Goal: Information Seeking & Learning: Learn about a topic

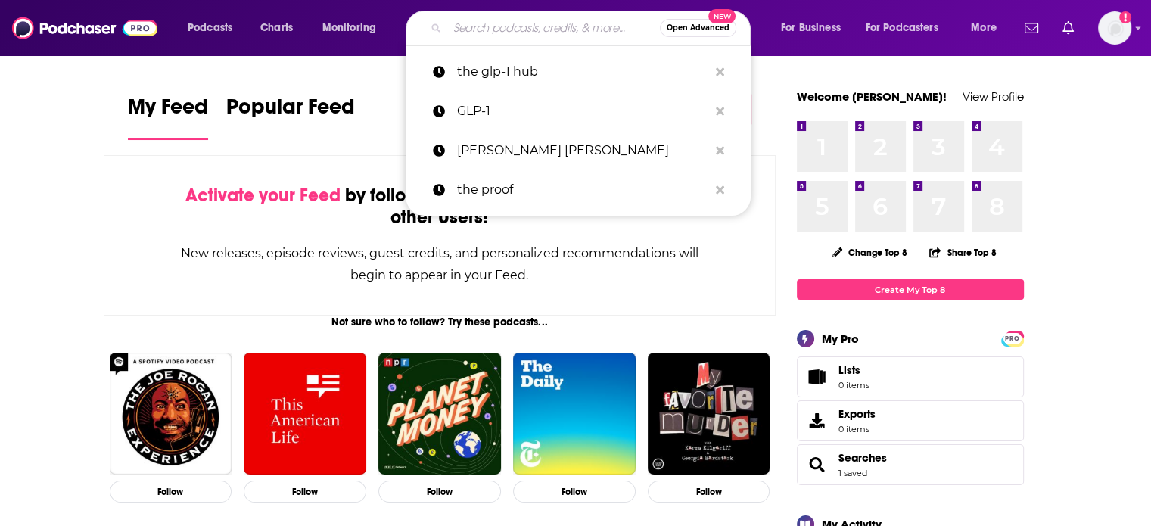
click at [496, 28] on input "Search podcasts, credits, & more..." at bounding box center [553, 28] width 213 height 24
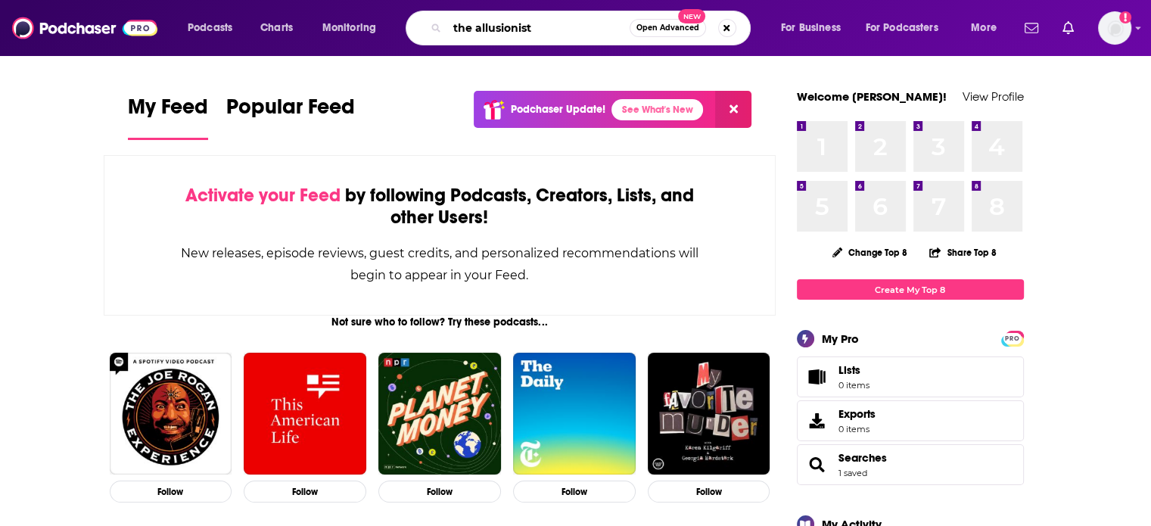
type input "the allusionist"
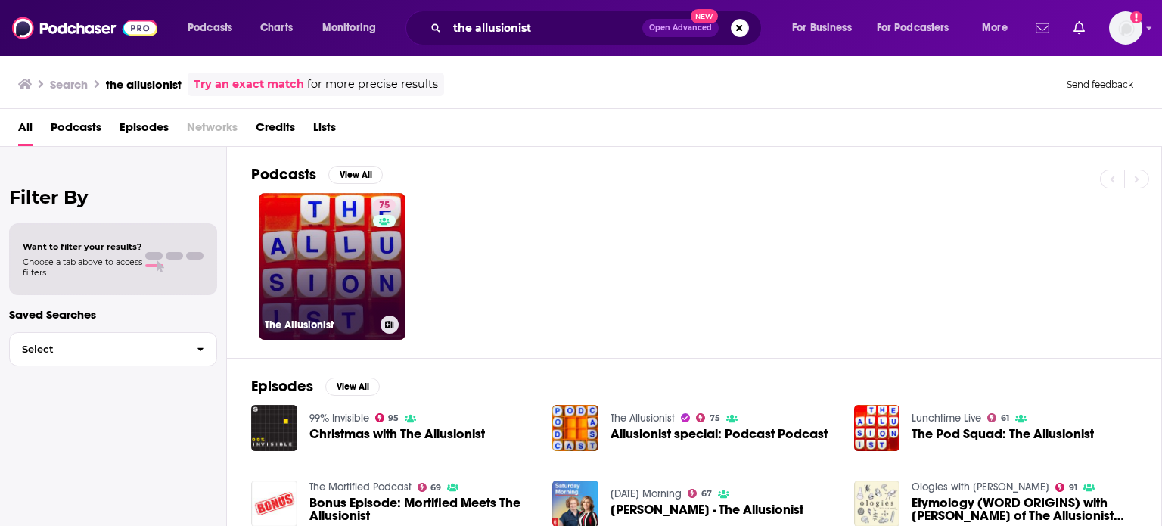
click at [358, 239] on link "75 The Allusionist" at bounding box center [332, 266] width 147 height 147
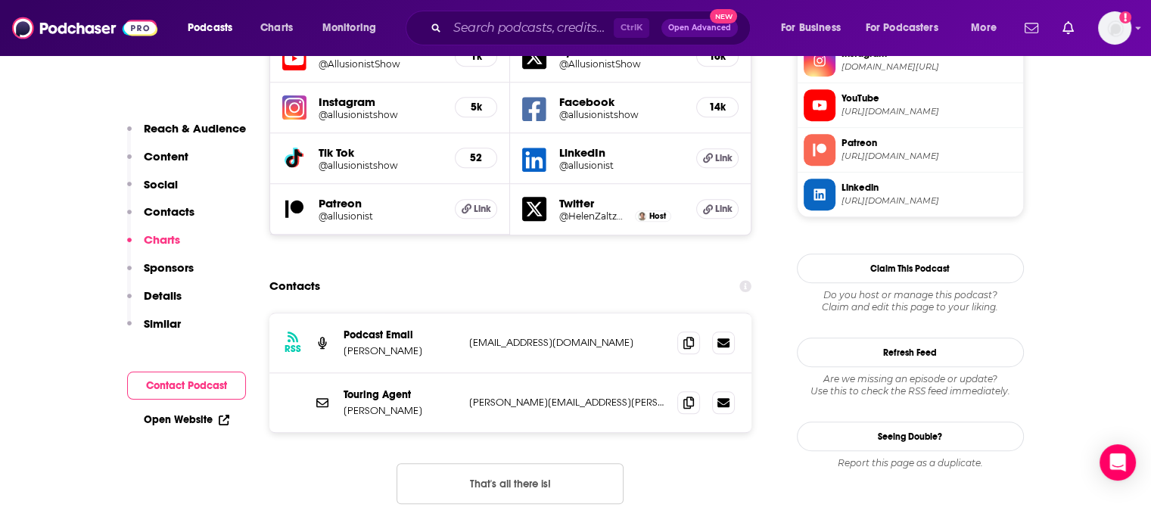
scroll to position [1449, 0]
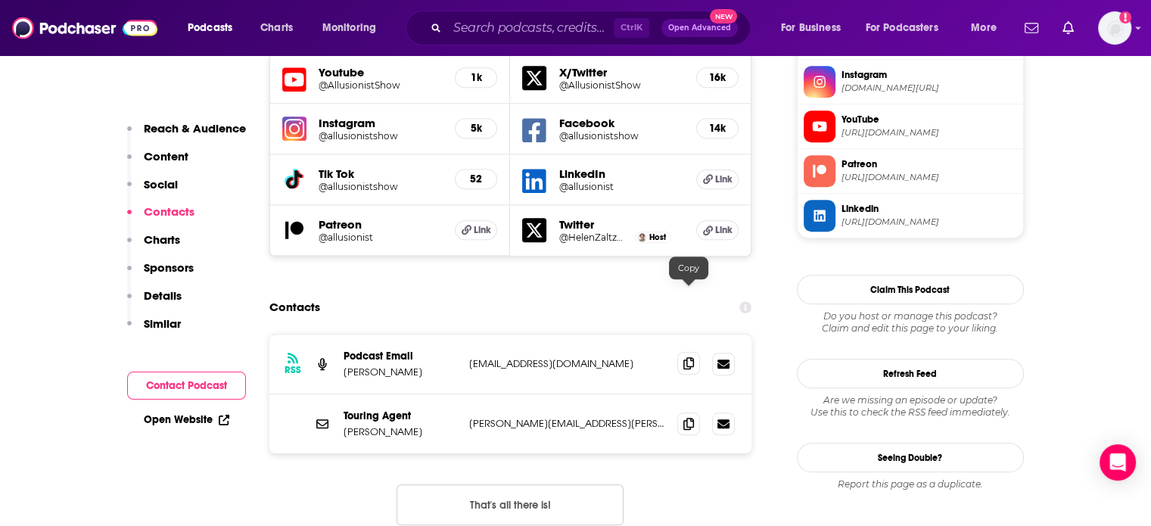
click at [690, 357] on icon at bounding box center [688, 363] width 11 height 12
click at [686, 417] on icon at bounding box center [688, 423] width 11 height 12
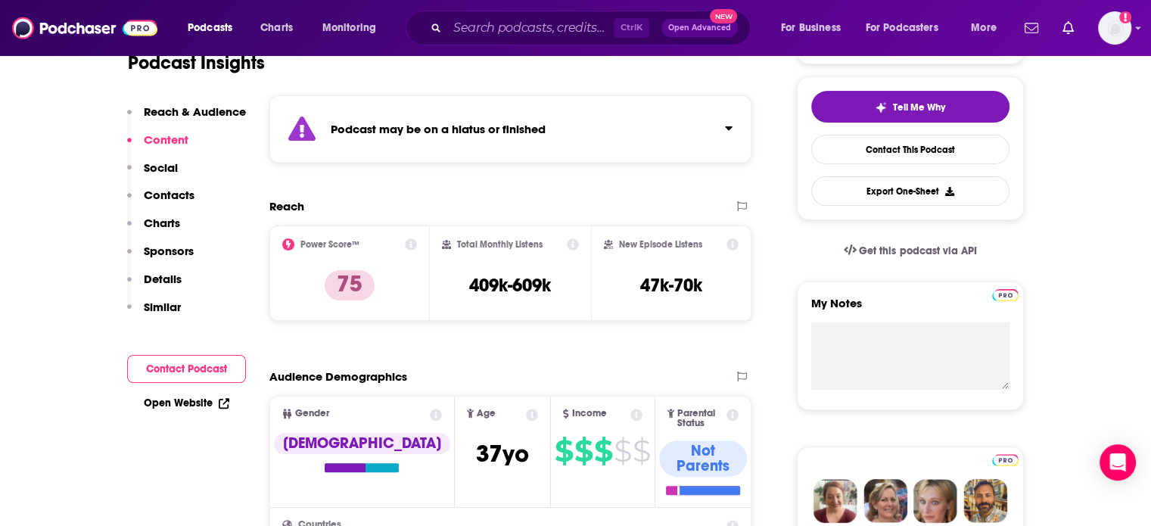
scroll to position [0, 0]
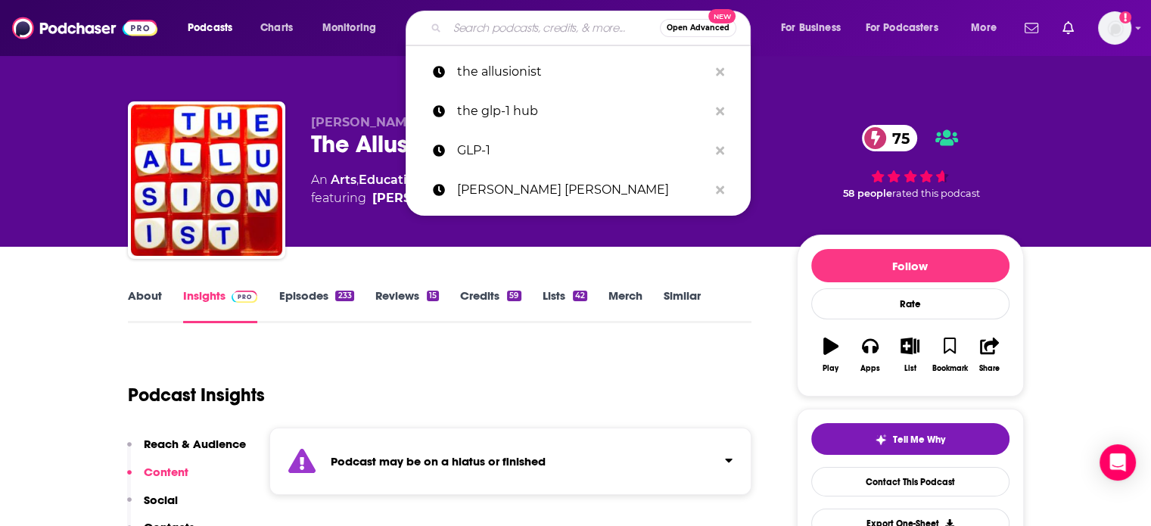
click at [555, 30] on input "Search podcasts, credits, & more..." at bounding box center [553, 28] width 213 height 24
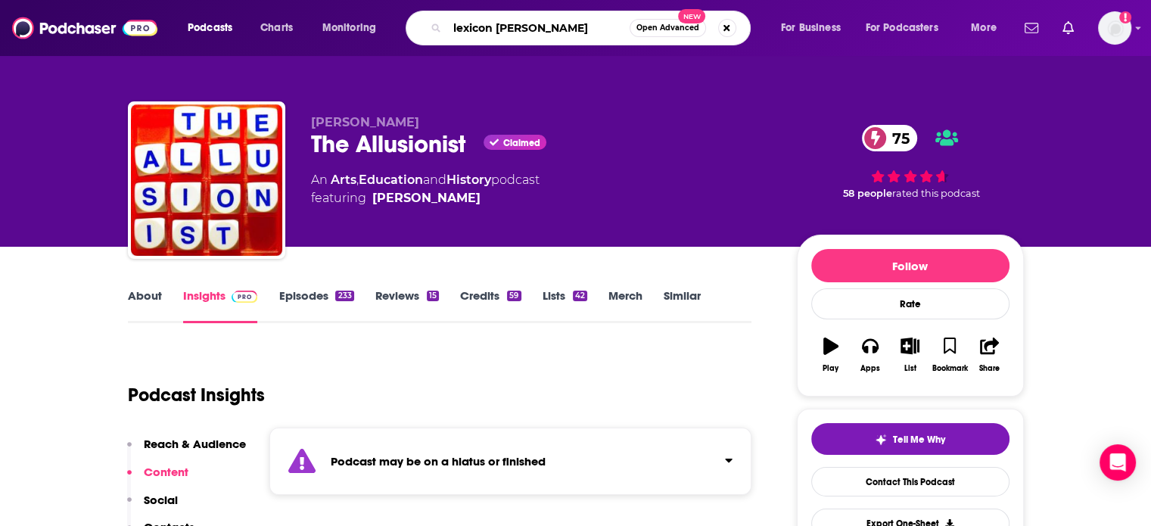
type input "lexicon valley"
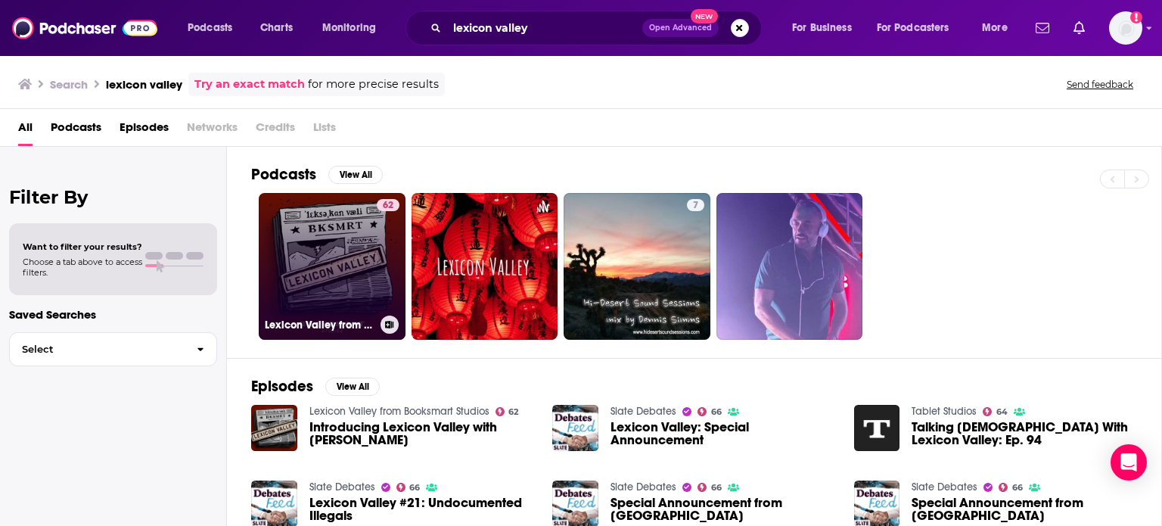
click at [346, 259] on link "62 Lexicon Valley from Booksmart Studios" at bounding box center [332, 266] width 147 height 147
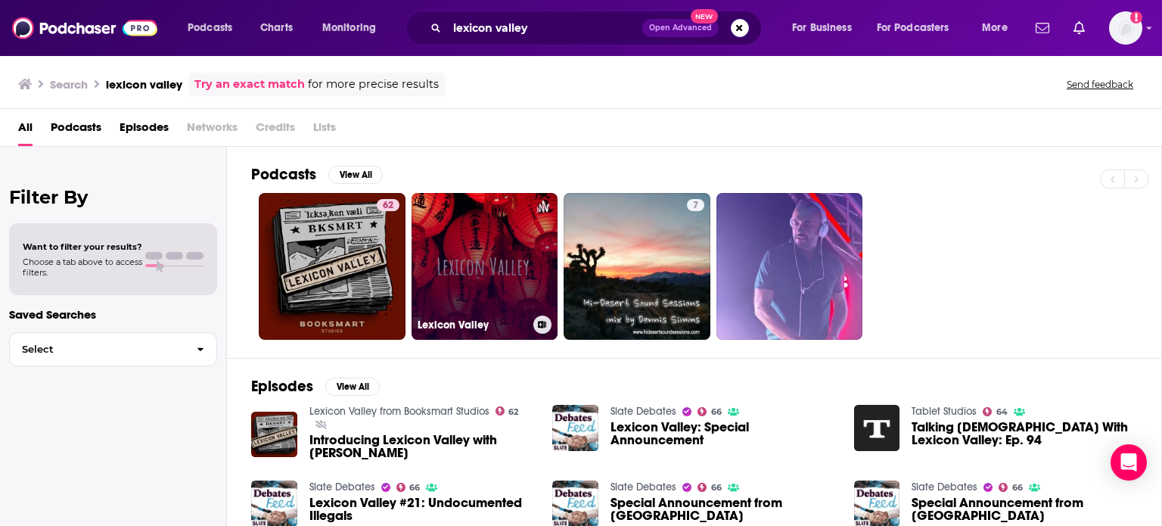
click at [493, 248] on link "Lexicon Valley" at bounding box center [485, 266] width 147 height 147
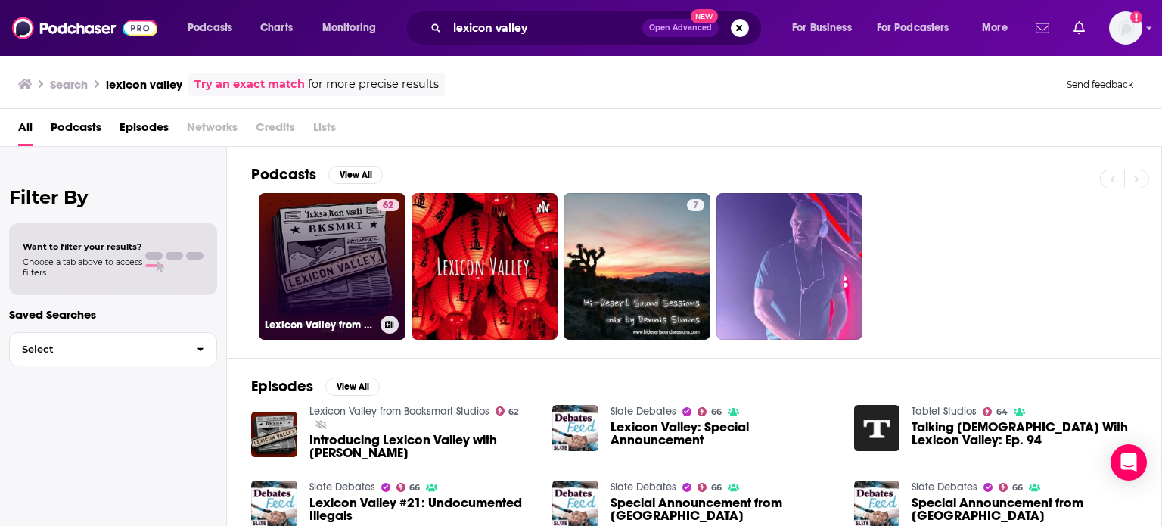
click at [309, 239] on link "62 Lexicon Valley from Booksmart Studios" at bounding box center [332, 266] width 147 height 147
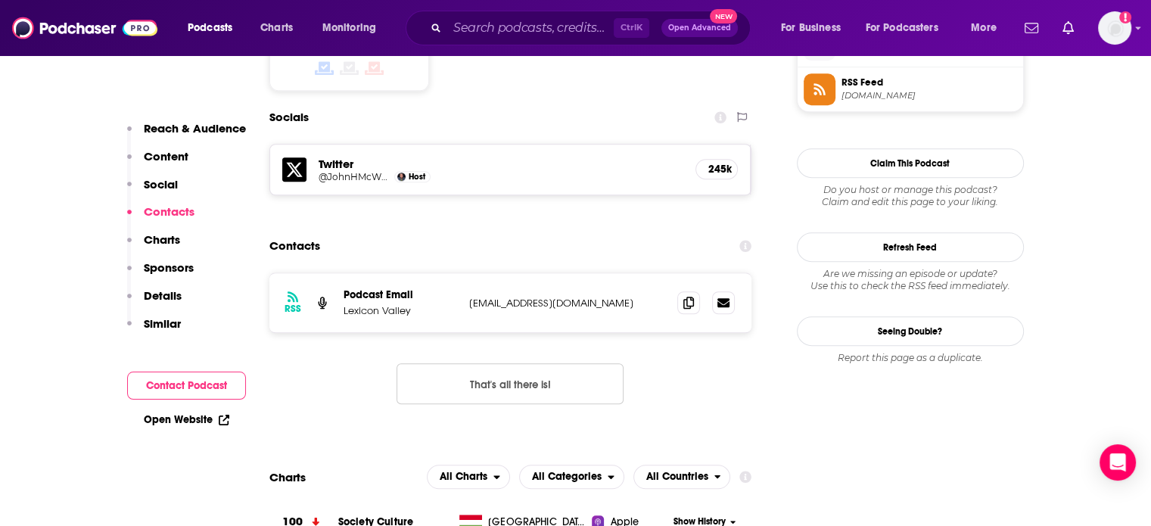
scroll to position [1311, 0]
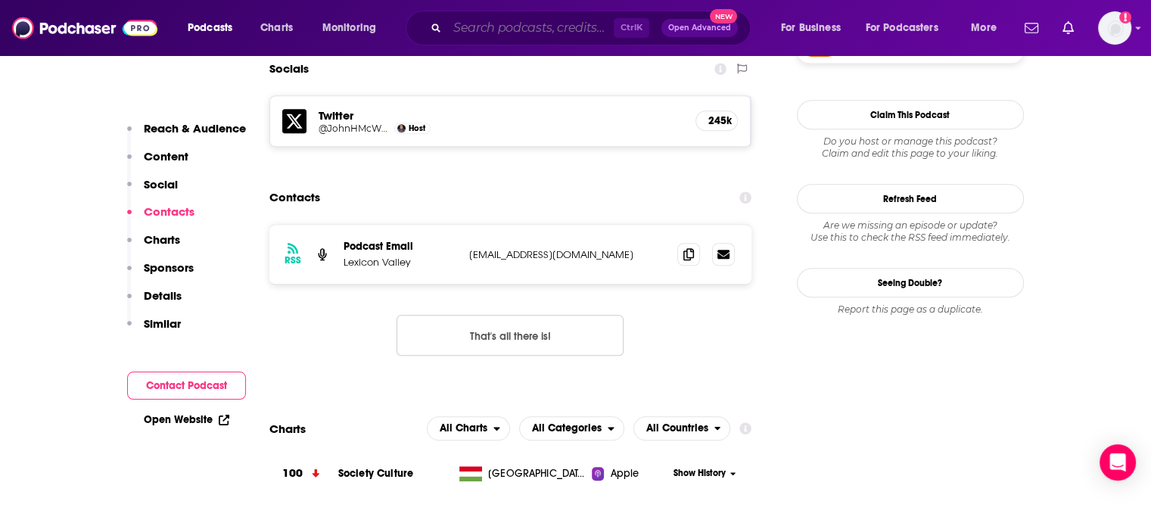
click at [572, 27] on input "Search podcasts, credits, & more..." at bounding box center [530, 28] width 167 height 24
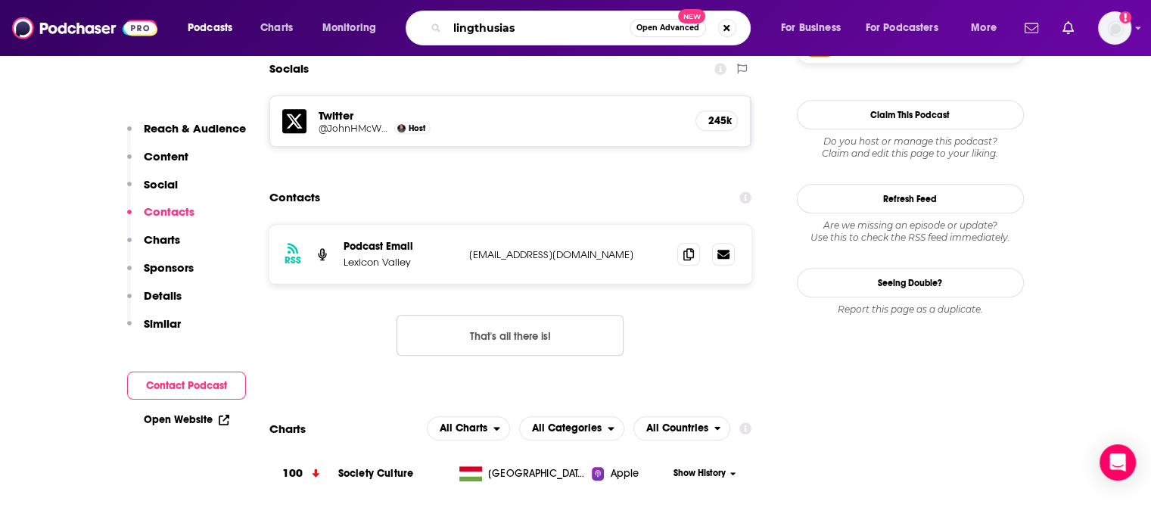
type input "lingthusiasm"
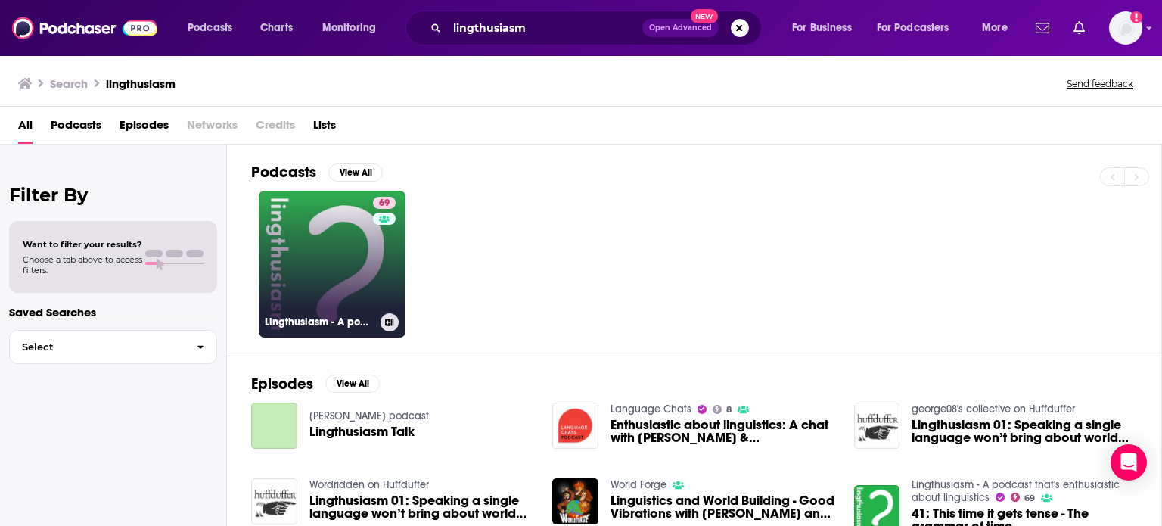
click at [351, 246] on link "69 Lingthusiasm - A podcast that's enthusiastic about linguistics" at bounding box center [332, 264] width 147 height 147
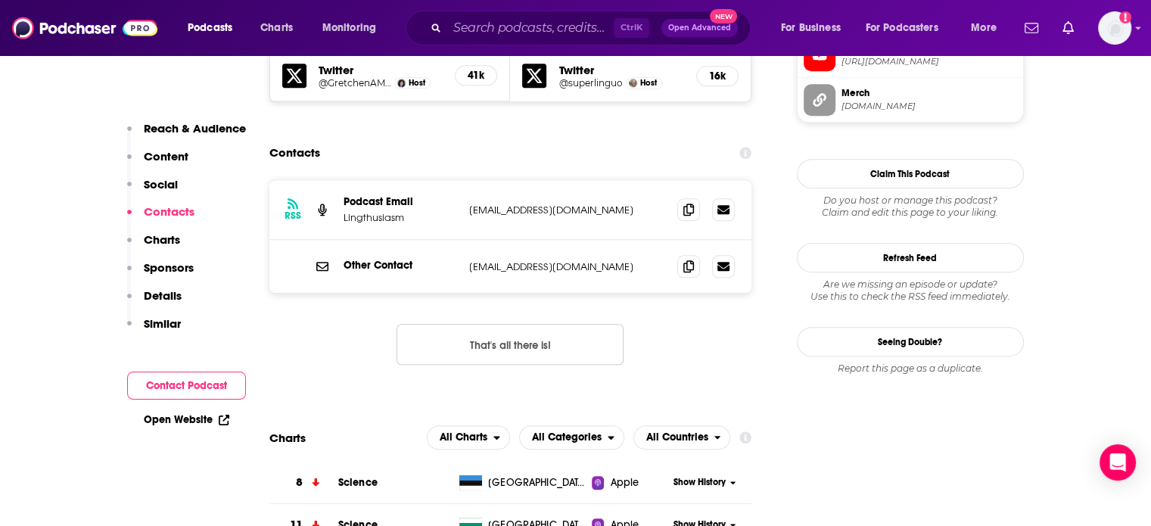
scroll to position [1496, 0]
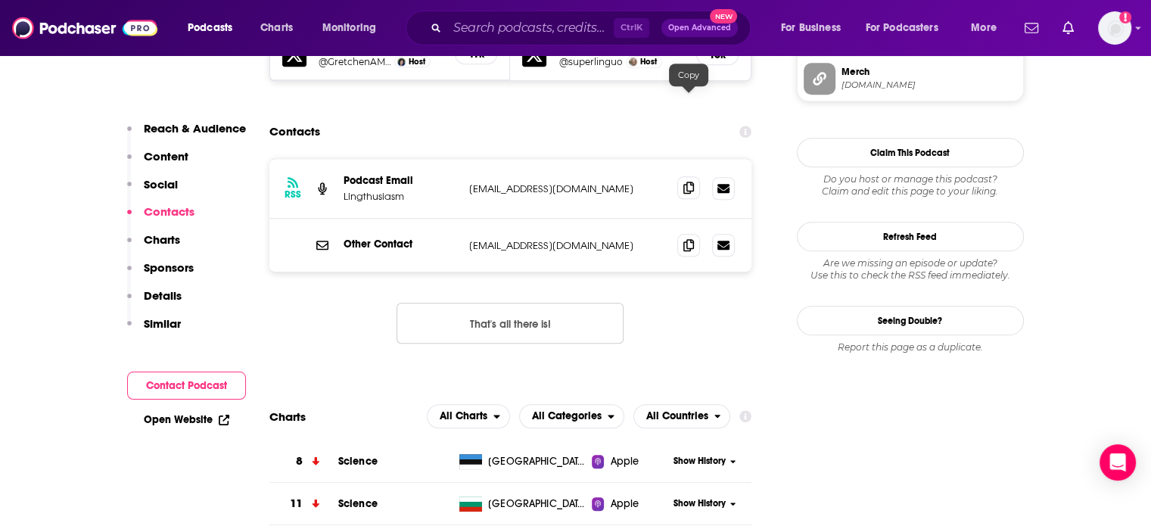
click at [694, 176] on span at bounding box center [688, 187] width 23 height 23
click at [690, 233] on span at bounding box center [688, 244] width 23 height 23
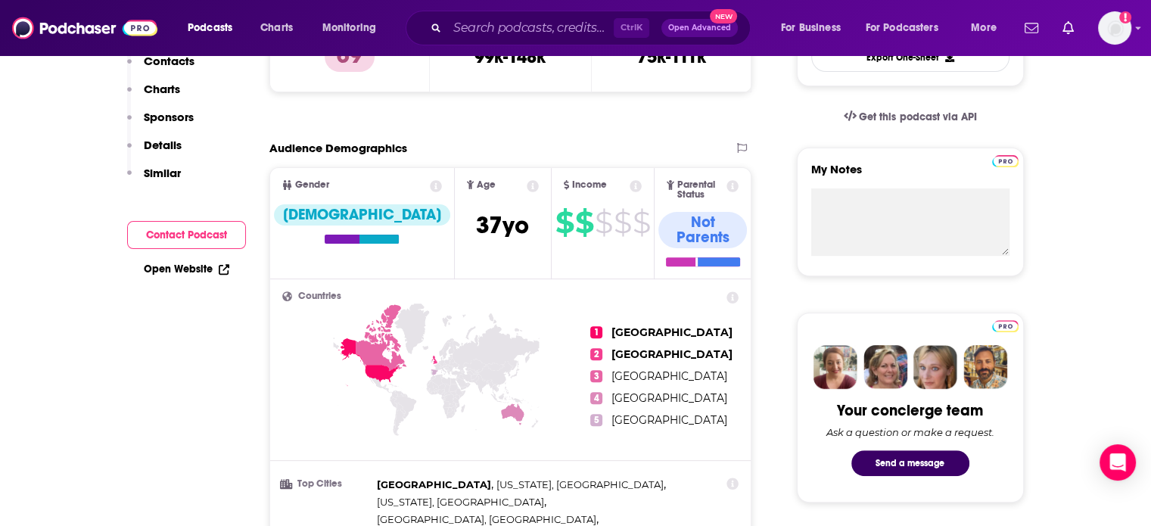
scroll to position [0, 0]
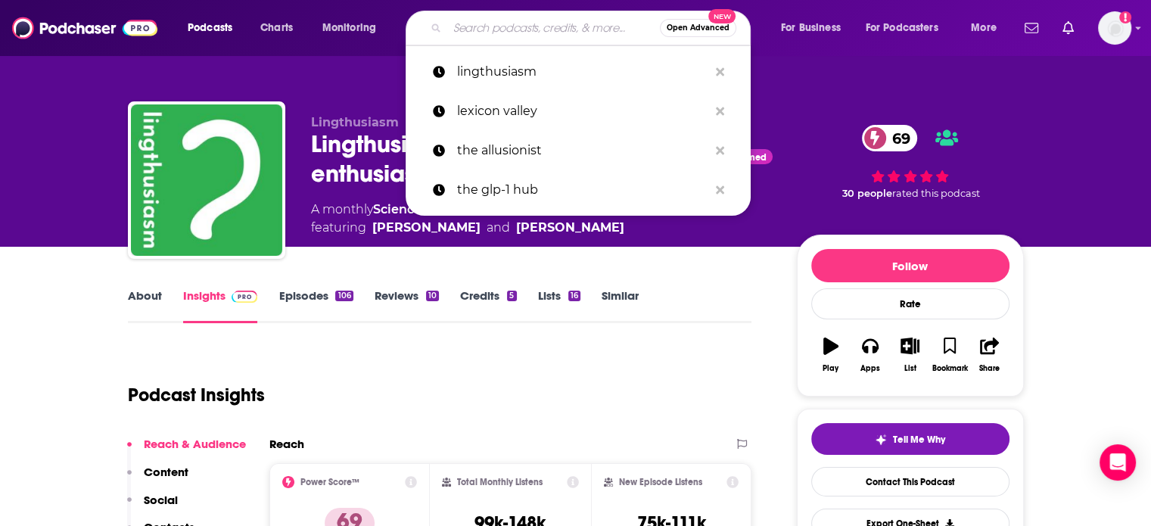
click at [460, 32] on input "Search podcasts, credits, & more..." at bounding box center [553, 28] width 213 height 24
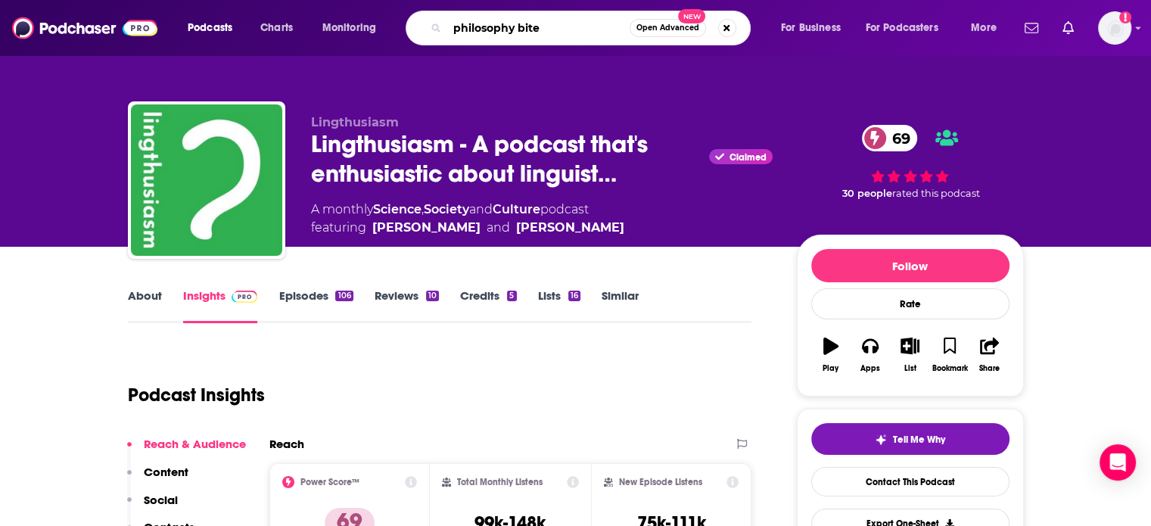
type input "philosophy bites"
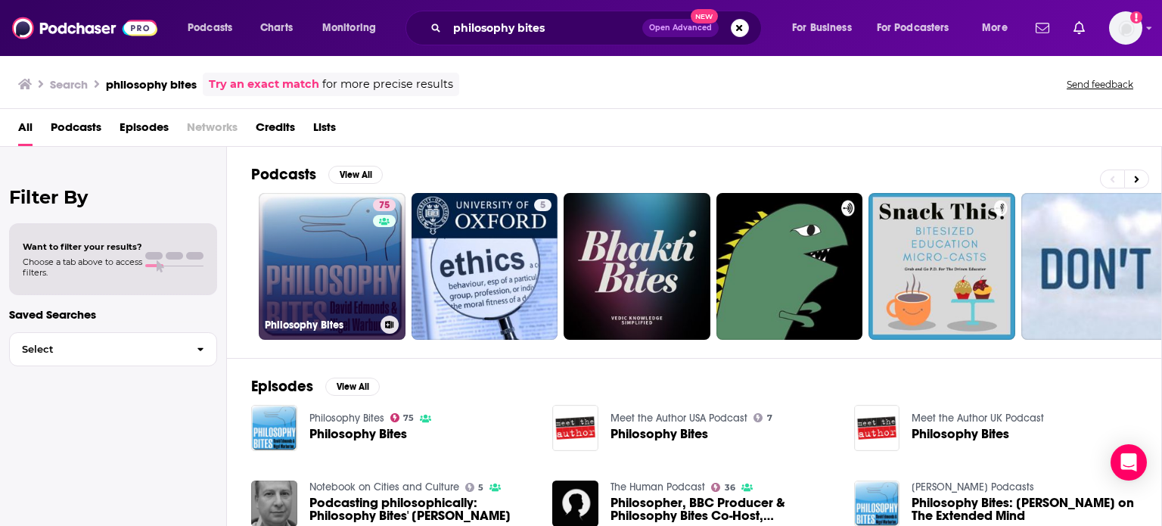
click at [345, 275] on link "75 Philosophy Bites" at bounding box center [332, 266] width 147 height 147
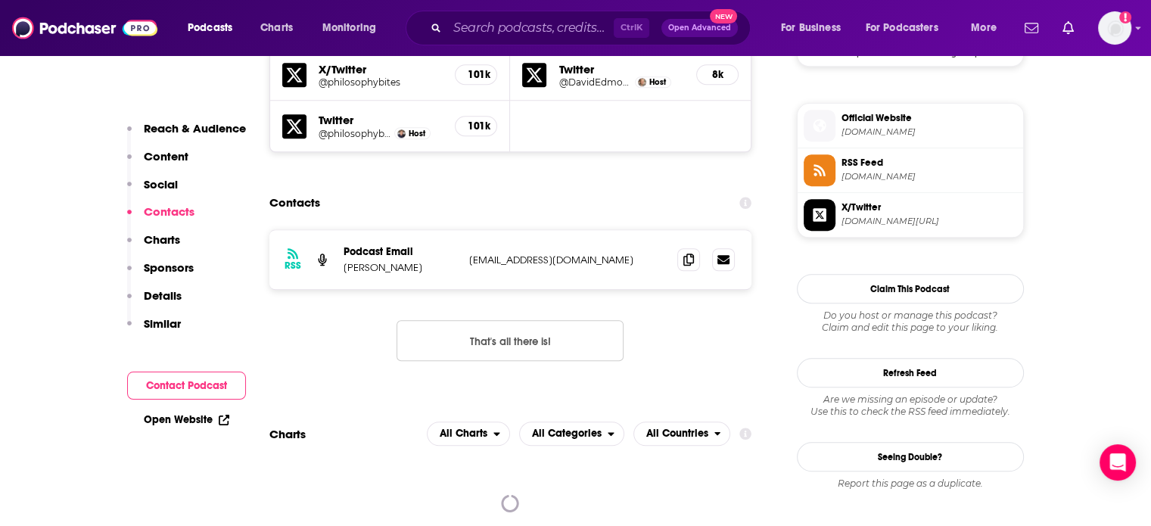
scroll to position [1330, 0]
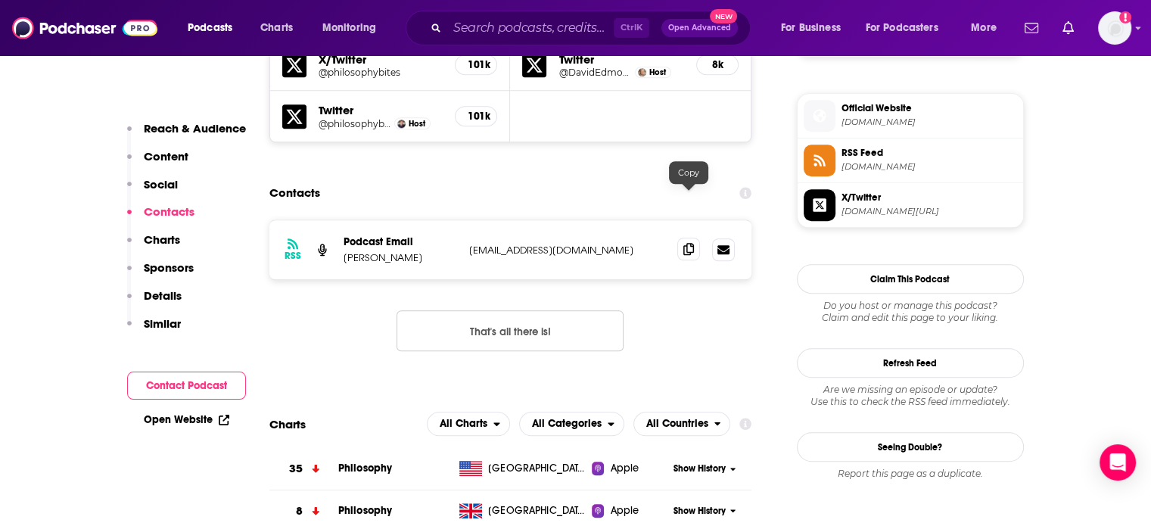
click at [690, 243] on icon at bounding box center [688, 249] width 11 height 12
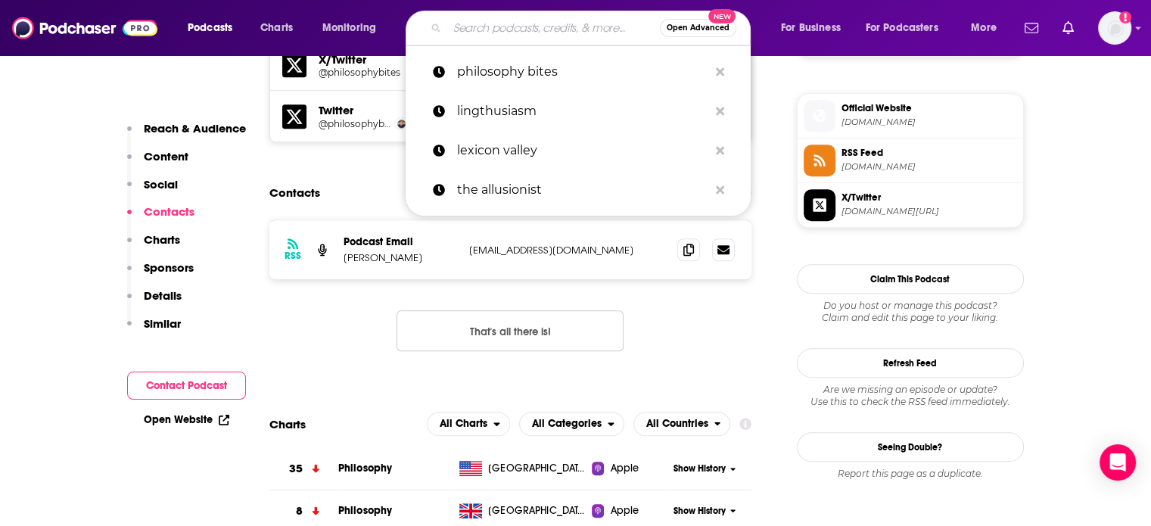
click at [492, 30] on input "Search podcasts, credits, & more..." at bounding box center [553, 28] width 213 height 24
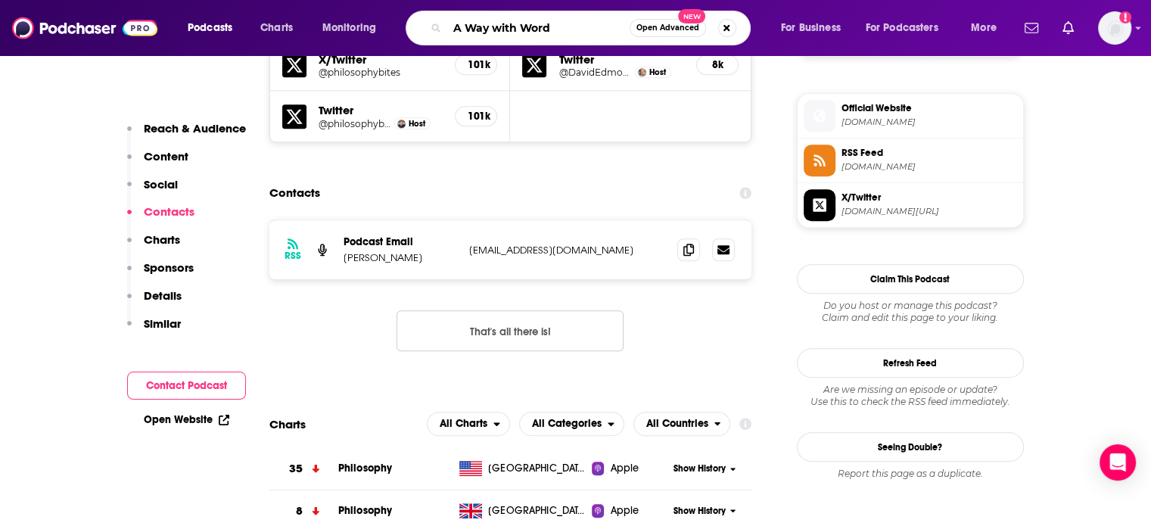
type input "A Way with Words"
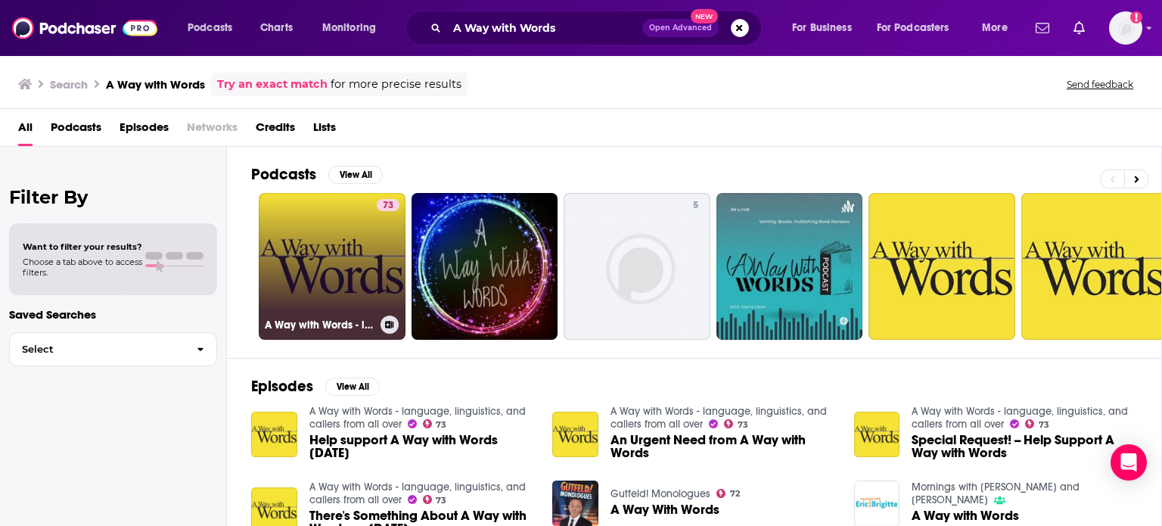
click at [285, 272] on link "73 A Way with Words - language, linguistics, and callers from all over" at bounding box center [332, 266] width 147 height 147
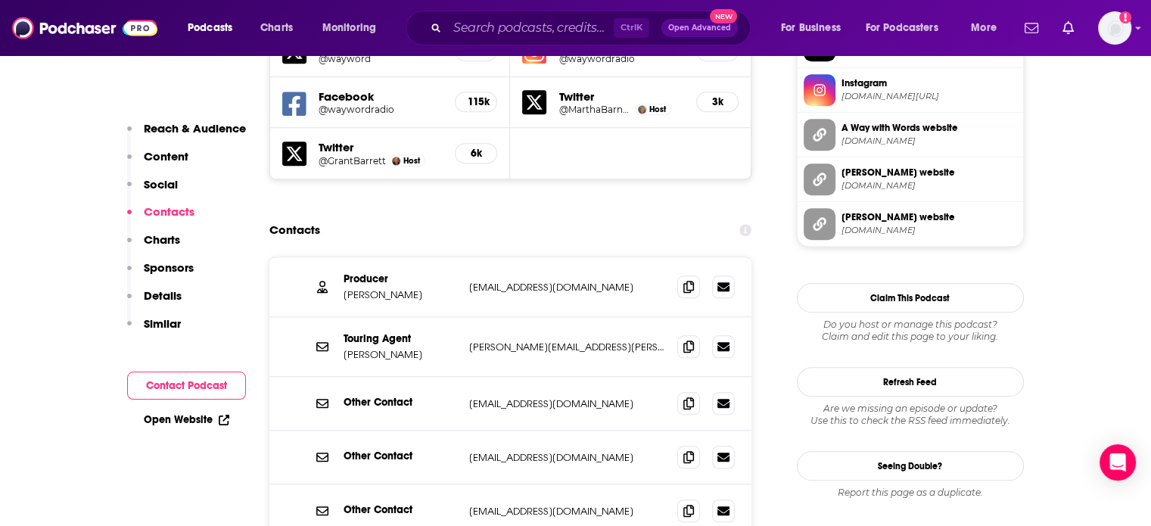
scroll to position [1406, 0]
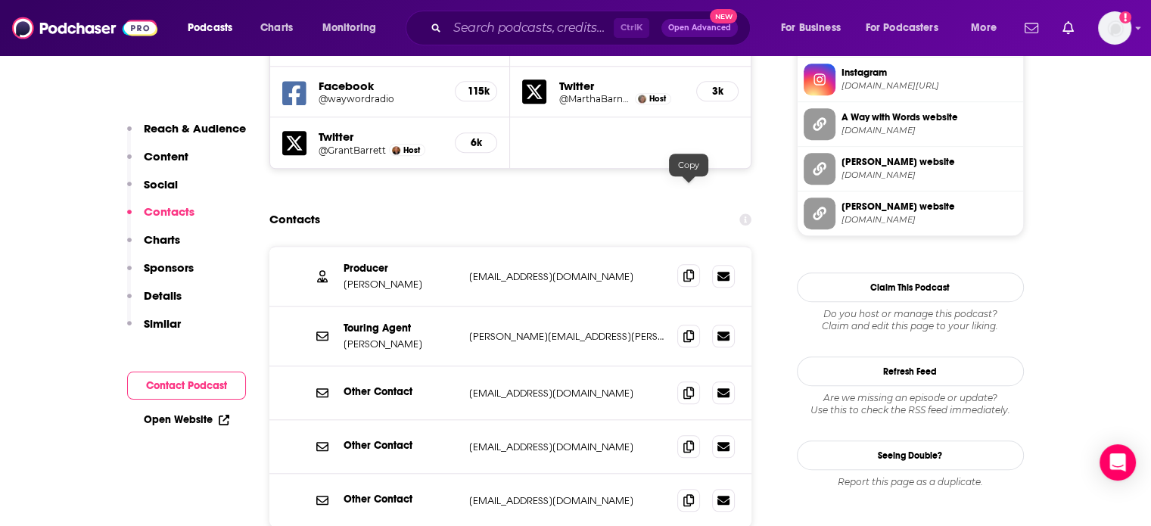
click at [690, 264] on span at bounding box center [688, 275] width 23 height 23
click at [687, 440] on icon at bounding box center [688, 446] width 11 height 12
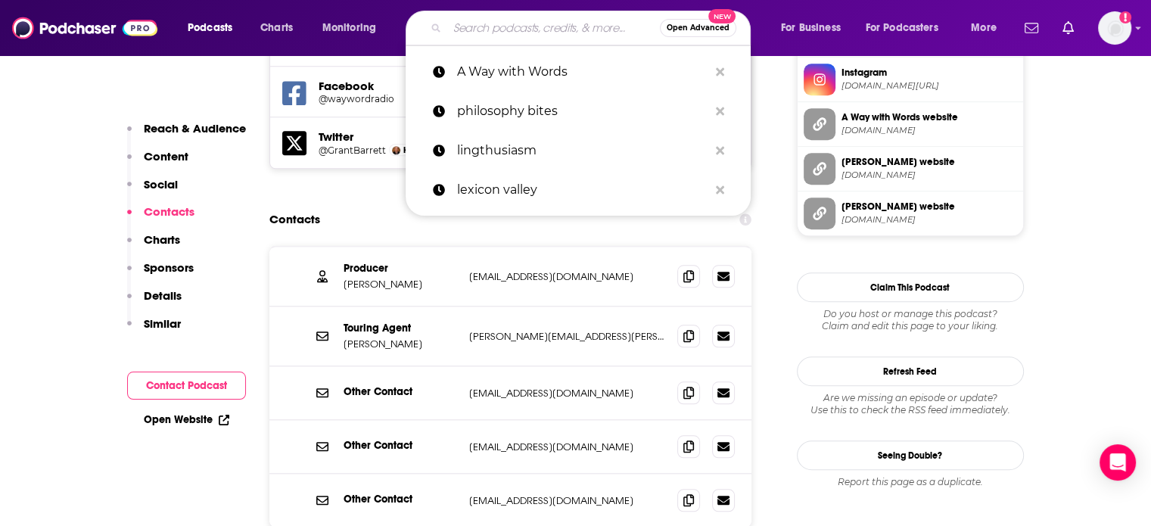
click at [518, 23] on input "Search podcasts, credits, & more..." at bounding box center [553, 28] width 213 height 24
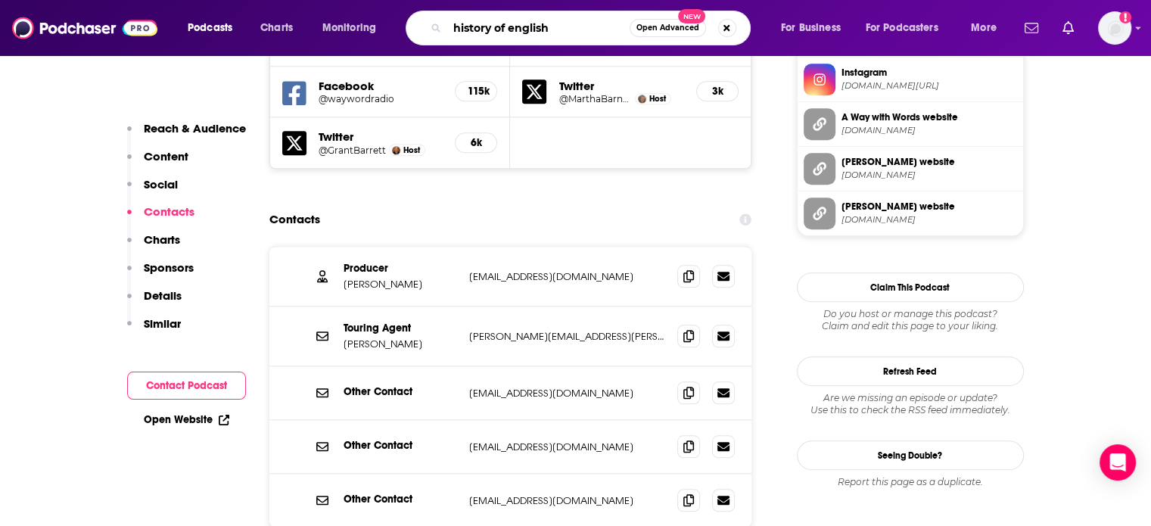
type input "history of english"
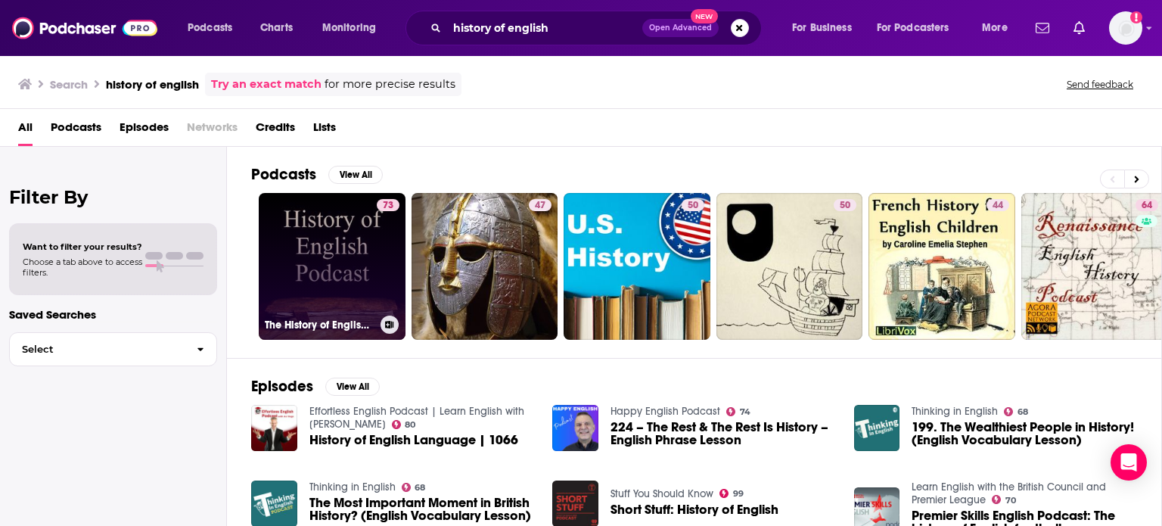
click at [331, 232] on link "73 The History of English Podcast" at bounding box center [332, 266] width 147 height 147
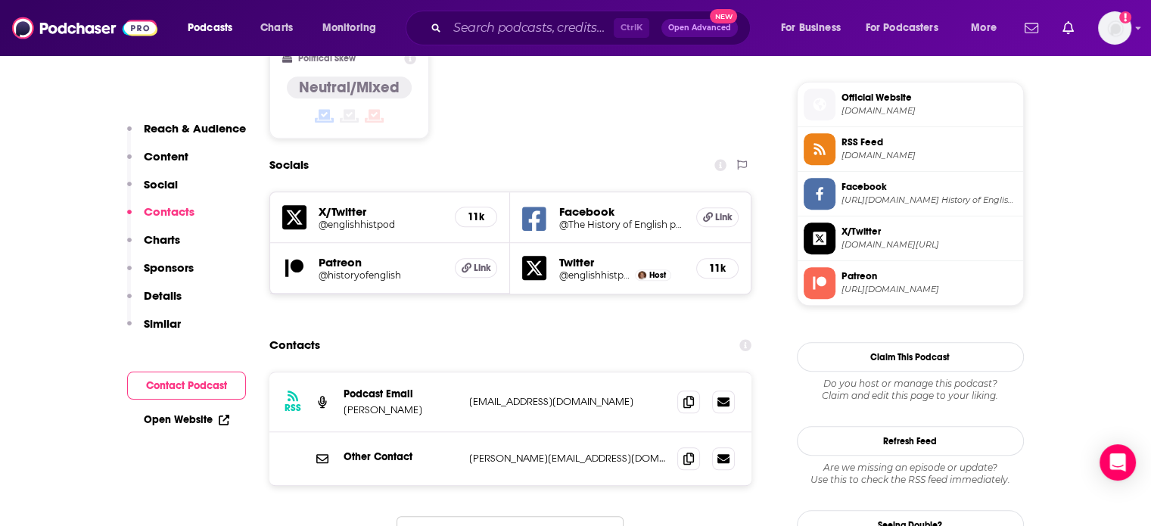
scroll to position [1212, 0]
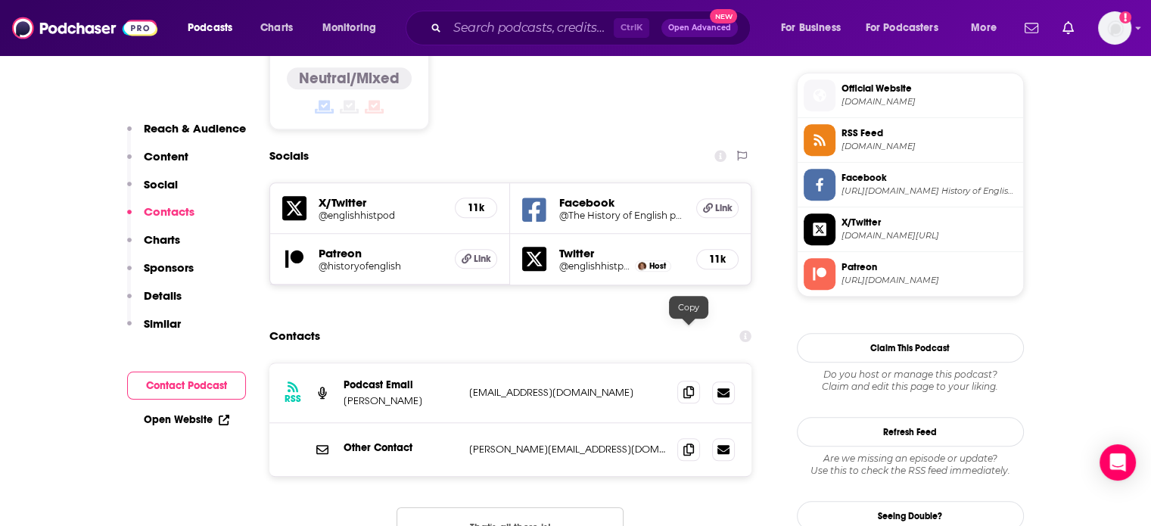
click at [693, 386] on icon at bounding box center [688, 392] width 11 height 12
click at [692, 443] on icon at bounding box center [688, 449] width 11 height 12
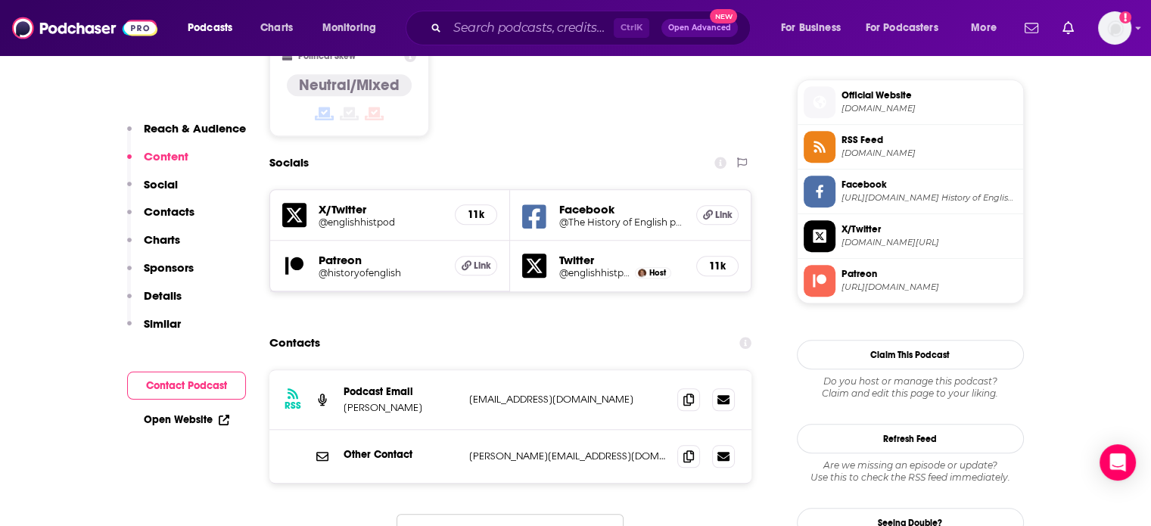
scroll to position [0, 0]
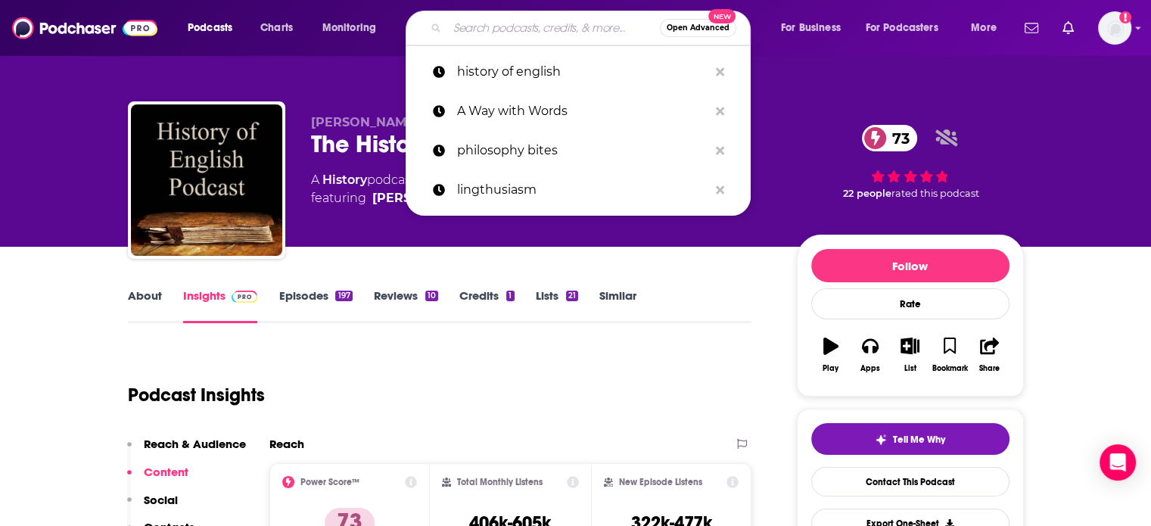
click at [589, 29] on input "Search podcasts, credits, & more..." at bounding box center [553, 28] width 213 height 24
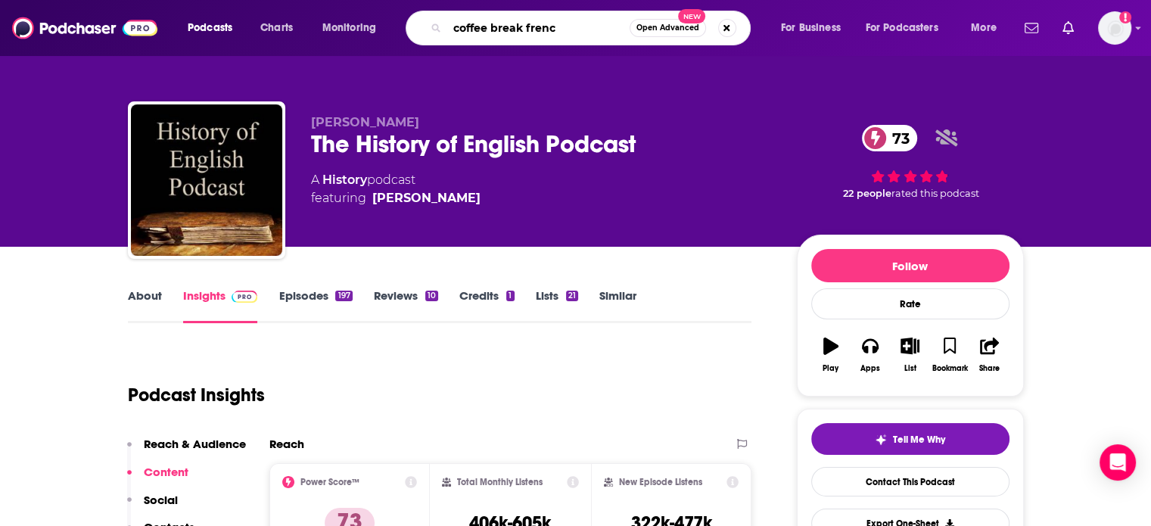
type input "coffee break french"
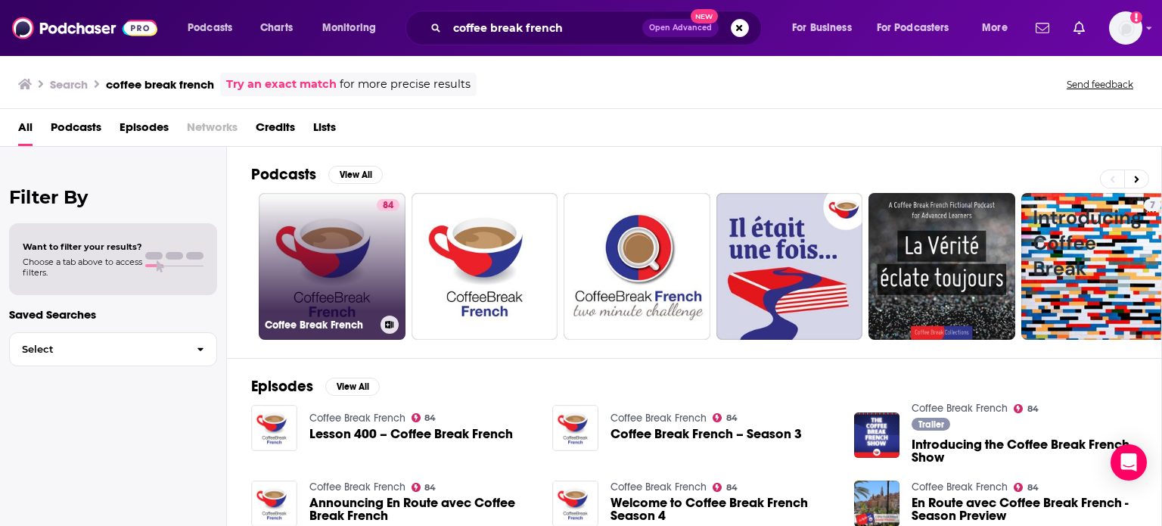
click at [313, 244] on link "84 Coffee Break French" at bounding box center [332, 266] width 147 height 147
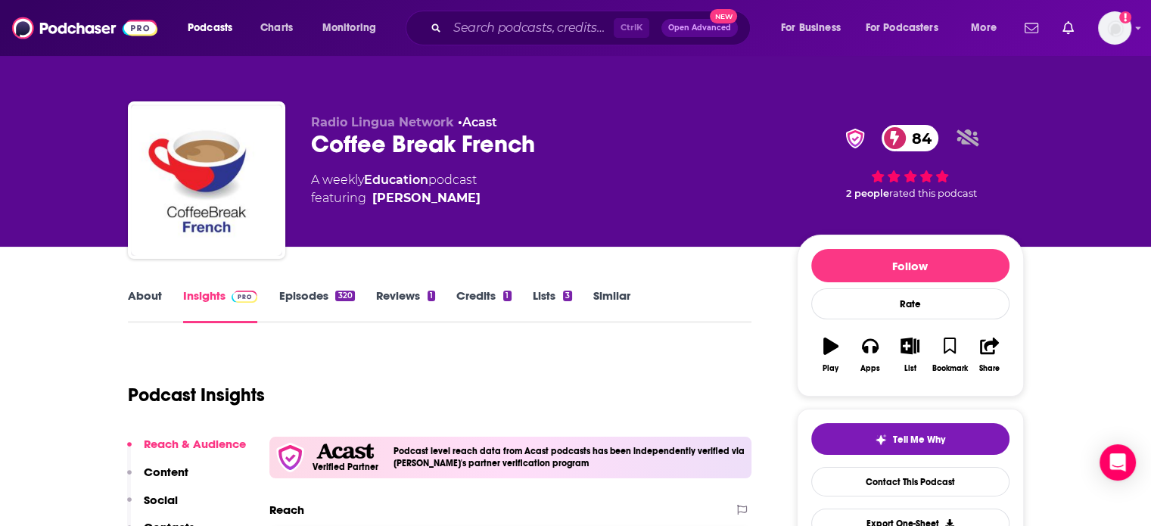
click at [151, 296] on link "About" at bounding box center [145, 305] width 34 height 35
